Goal: Check status: Check status

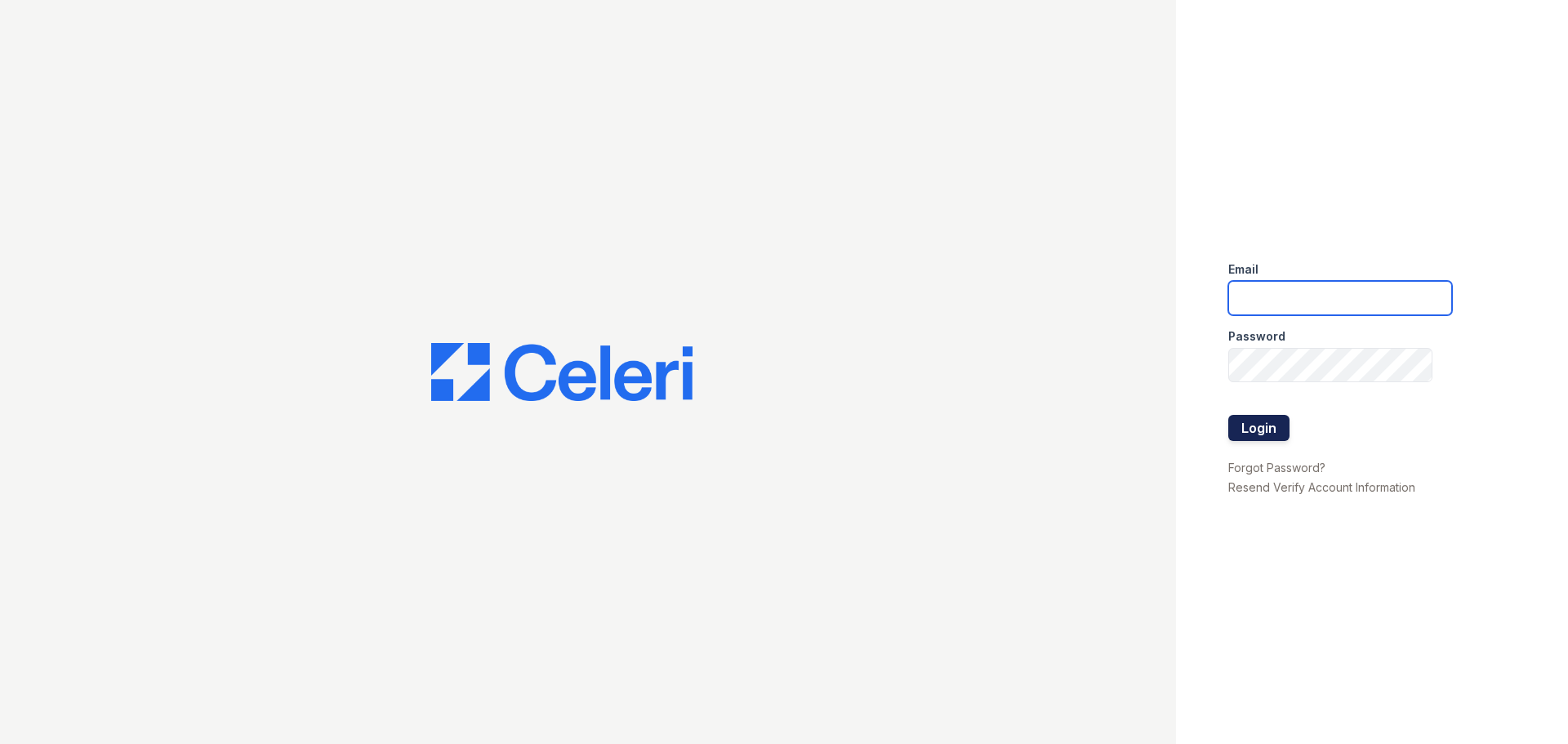
type input "33ninety.leasing2@ghancooper.com"
click at [1275, 430] on button "Login" at bounding box center [1259, 428] width 61 height 26
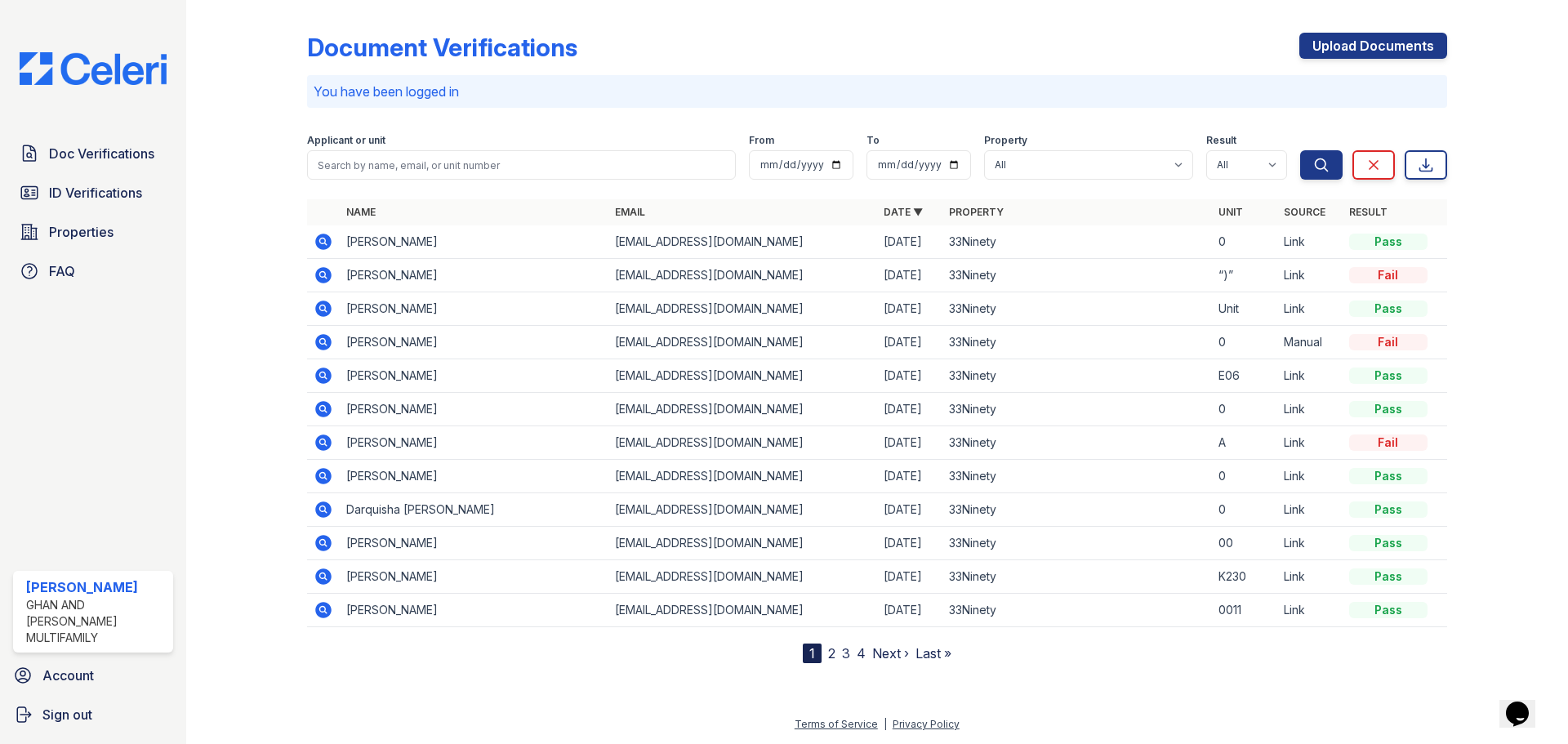
click at [832, 653] on link "2" at bounding box center [832, 652] width 8 height 16
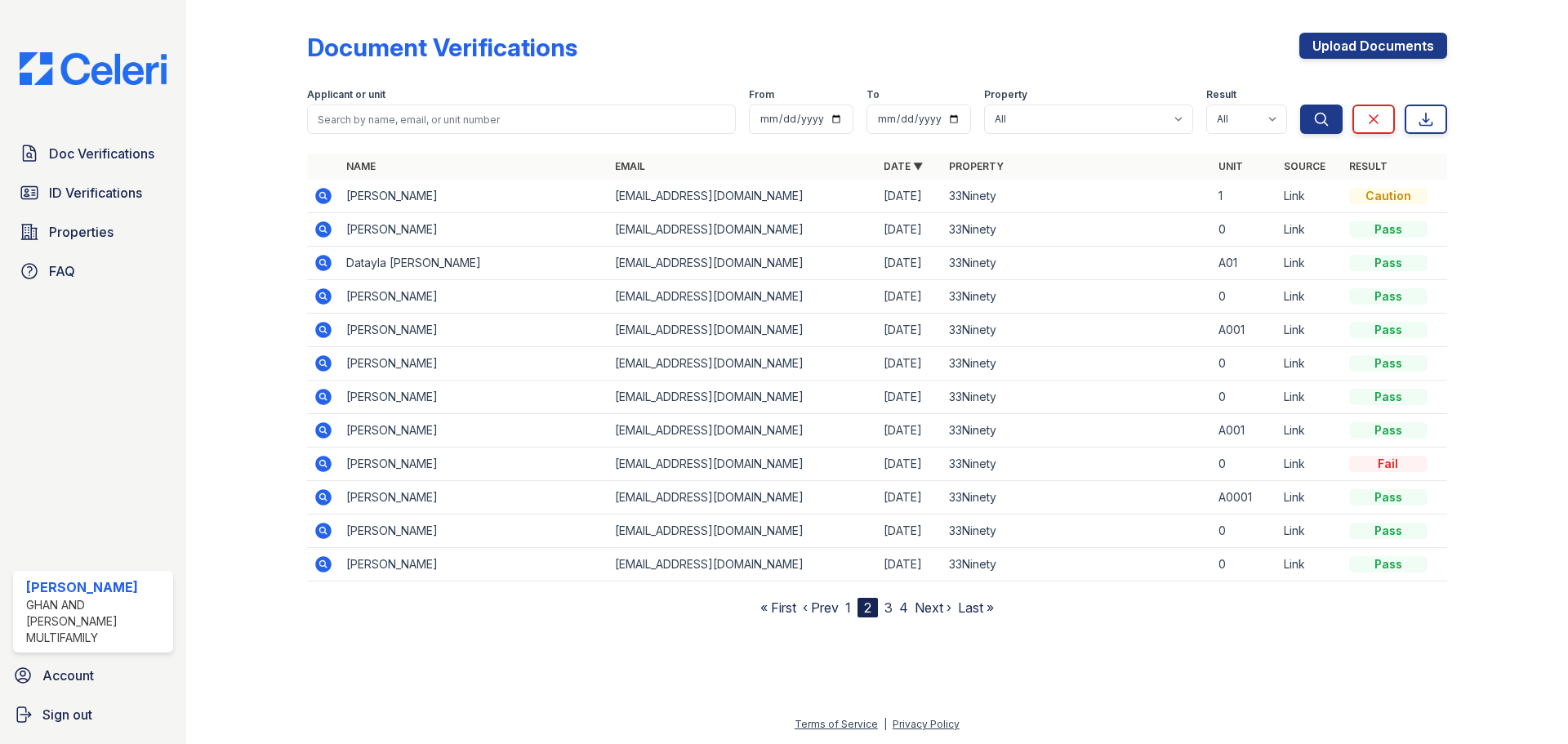
click at [847, 609] on link "1" at bounding box center [848, 607] width 6 height 16
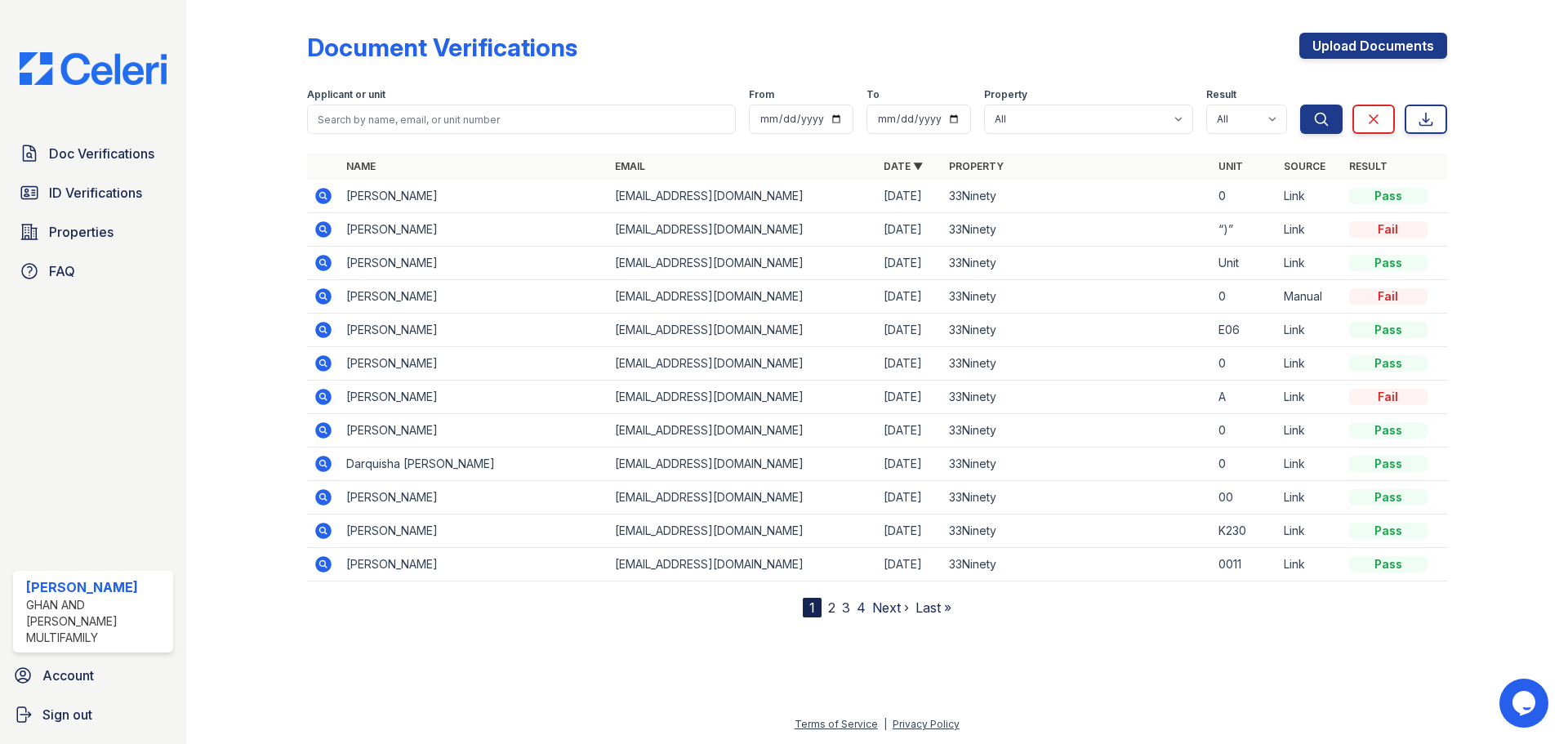
click at [319, 197] on icon at bounding box center [323, 195] width 16 height 16
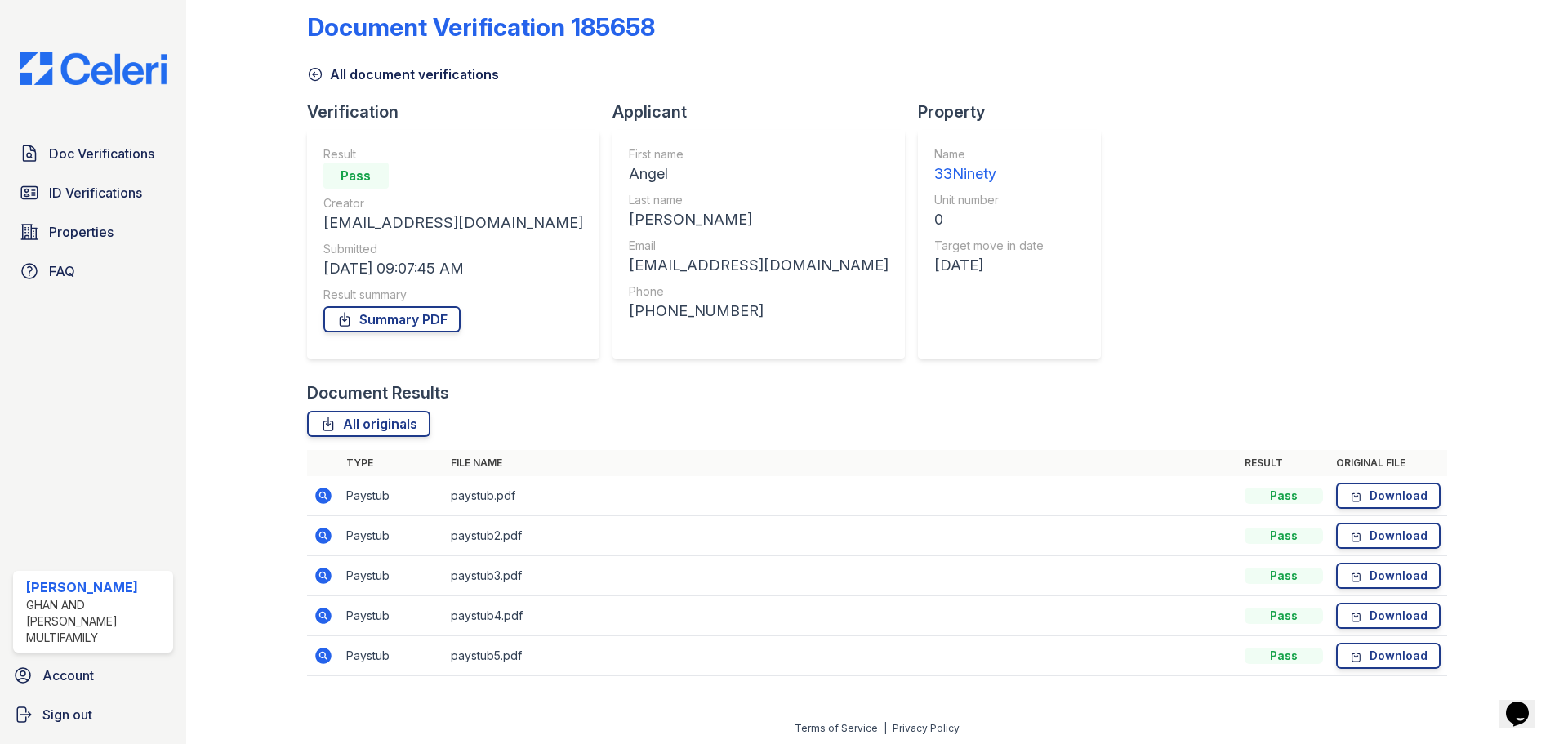
scroll to position [25, 0]
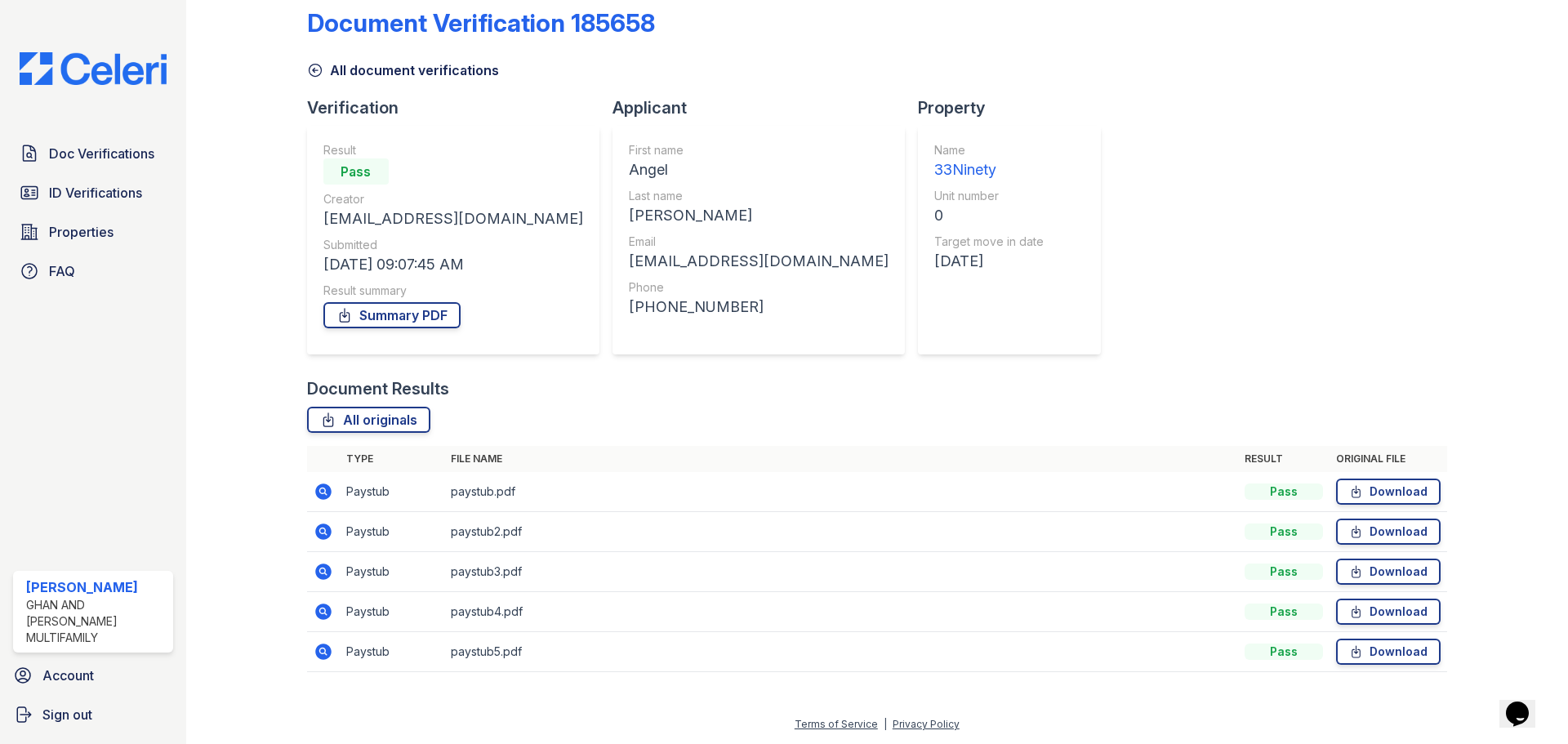
click at [319, 655] on icon at bounding box center [323, 651] width 16 height 16
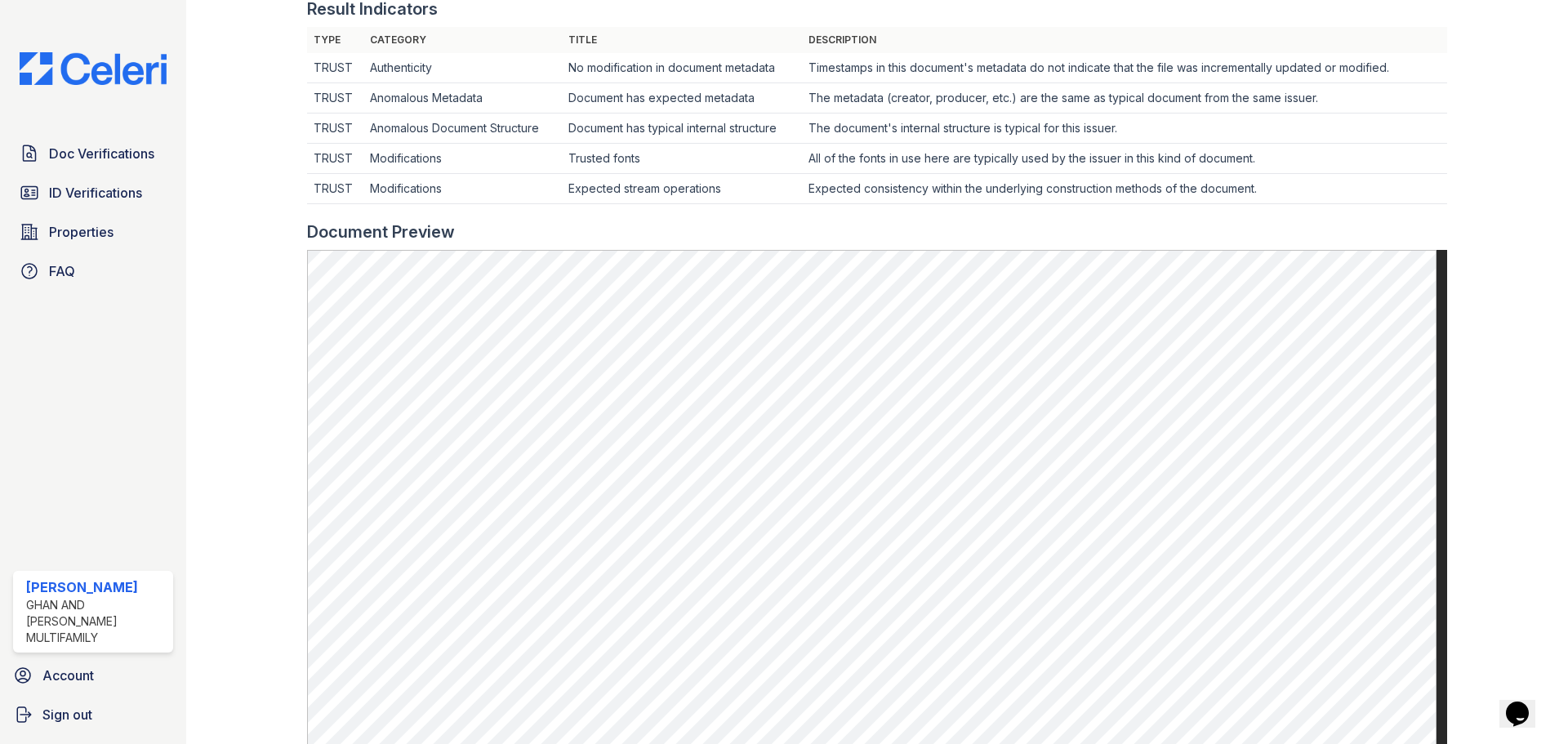
scroll to position [651, 0]
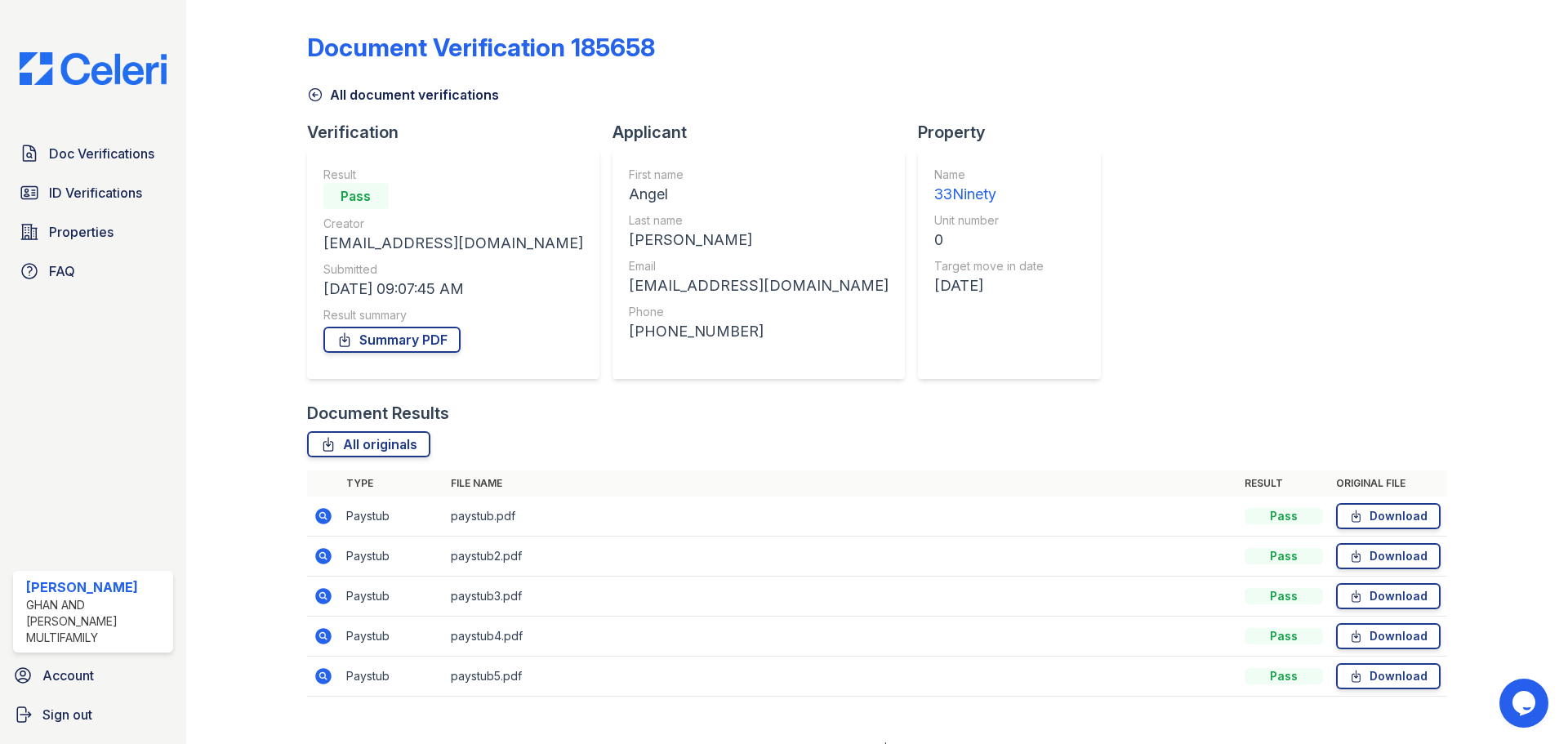
click at [318, 636] on icon at bounding box center [323, 636] width 20 height 20
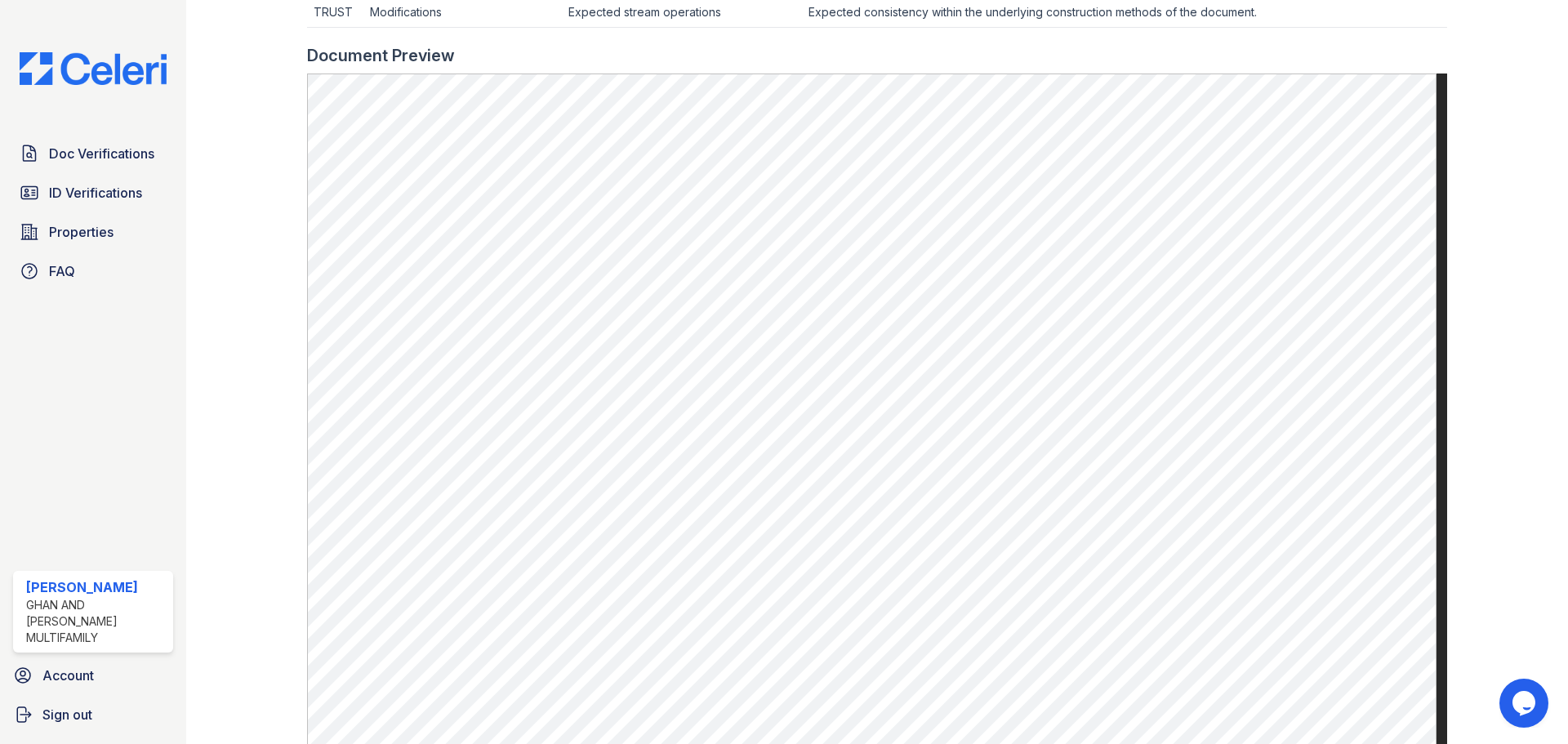
scroll to position [735, 0]
